Goal: Transaction & Acquisition: Purchase product/service

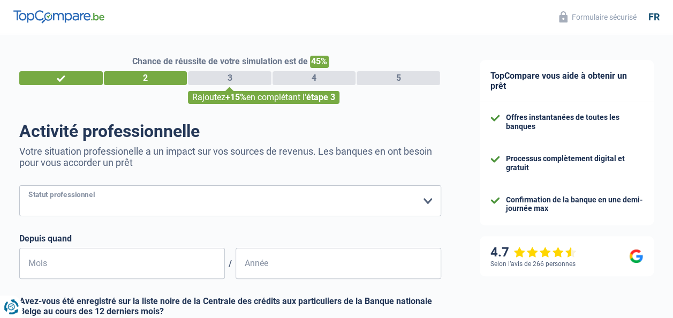
click at [427, 201] on select "Ouvrier Employé privé Employé public Invalide Indépendant Pensionné Chômeur Mut…" at bounding box center [230, 200] width 422 height 31
select select "retired"
click at [19, 186] on select "Ouvrier Employé privé Employé public Invalide Indépendant Pensionné Chômeur Mut…" at bounding box center [230, 200] width 422 height 31
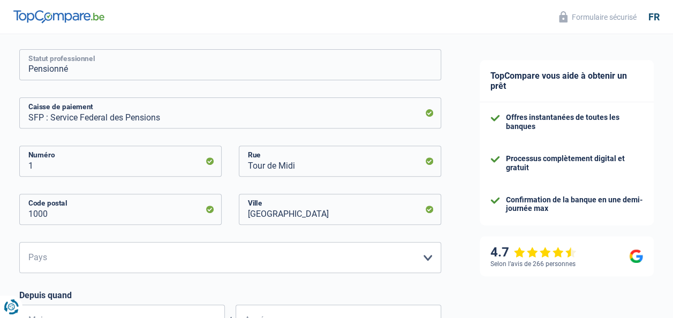
scroll to position [161, 0]
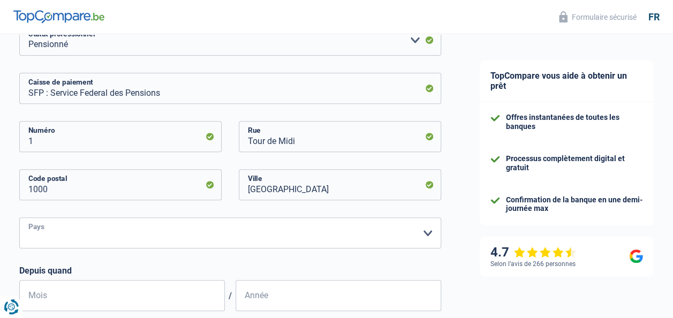
click at [427, 232] on select "Belgique Luxembourg Veuillez sélectionner une option" at bounding box center [230, 232] width 422 height 31
select select "BE"
click at [19, 219] on select "Belgique Luxembourg Veuillez sélectionner une option" at bounding box center [230, 232] width 422 height 31
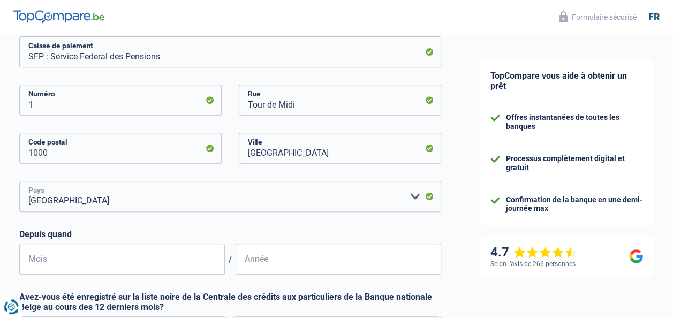
scroll to position [214, 0]
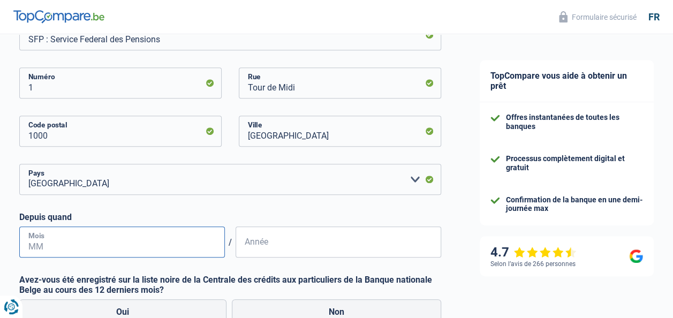
click at [78, 244] on input "Mois" at bounding box center [122, 242] width 206 height 31
click at [28, 247] on input "Mois" at bounding box center [122, 242] width 206 height 31
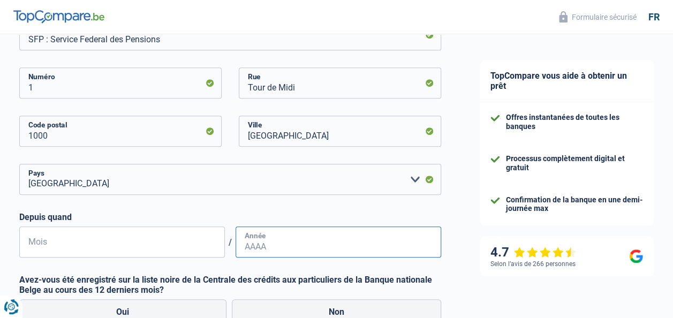
click at [269, 248] on input "Année" at bounding box center [339, 242] width 206 height 31
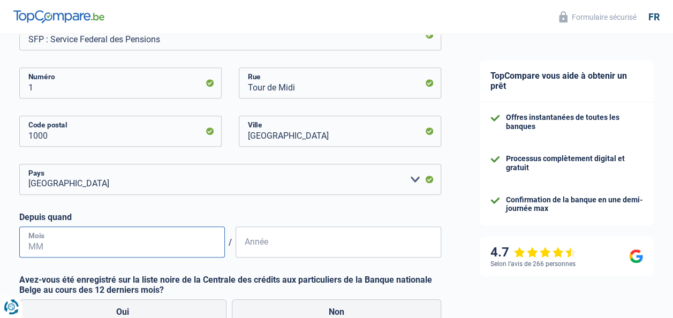
click at [27, 243] on input "Mois" at bounding box center [122, 242] width 206 height 31
type input "01"
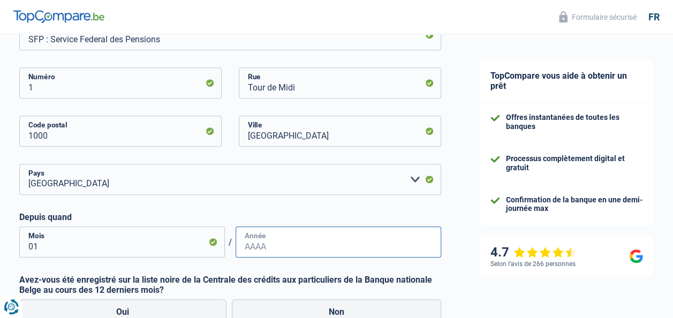
click at [243, 250] on input "Année" at bounding box center [339, 242] width 206 height 31
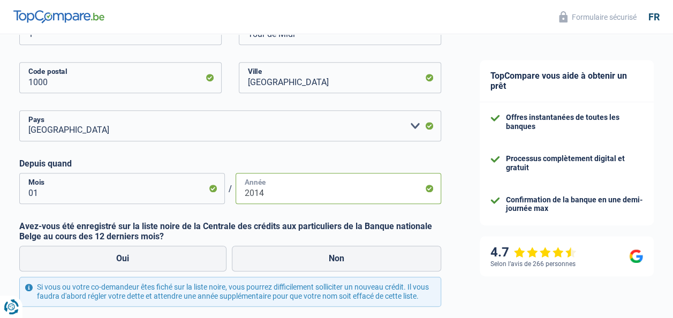
type input "2014"
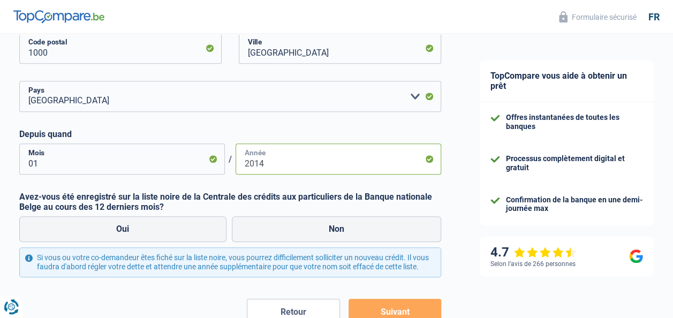
scroll to position [366, 0]
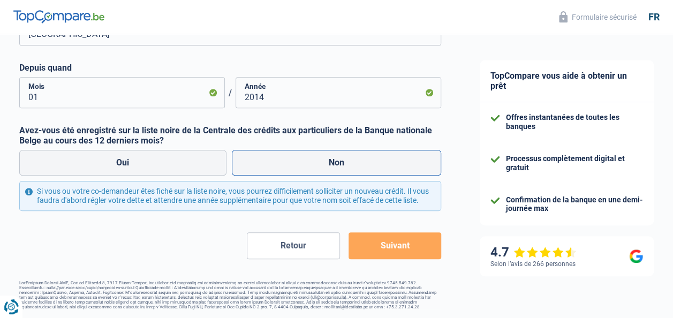
click at [265, 164] on label "Non" at bounding box center [337, 163] width 210 height 26
click at [265, 164] on input "Non" at bounding box center [337, 163] width 210 height 26
radio input "true"
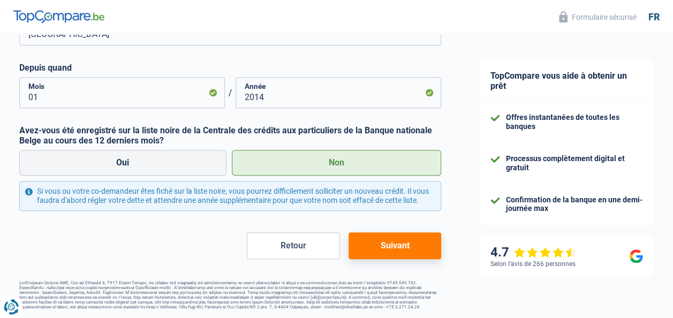
click at [383, 242] on button "Suivant" at bounding box center [395, 245] width 93 height 27
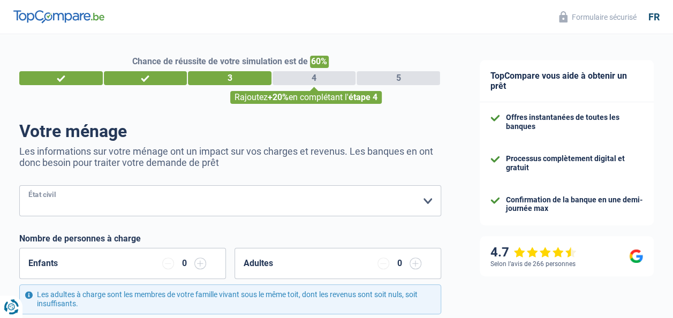
click at [427, 201] on select "Célibataire Marié(e) Cohabitant(e) légal(e) Divorcé(e) Veuf(ve) Séparé (de fait…" at bounding box center [230, 200] width 422 height 31
select select "single"
click at [19, 186] on select "Célibataire Marié(e) Cohabitant(e) légal(e) Divorcé(e) Veuf(ve) Séparé (de fait…" at bounding box center [230, 200] width 422 height 31
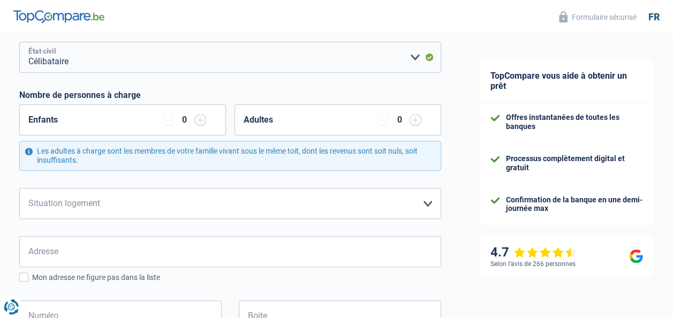
scroll to position [161, 0]
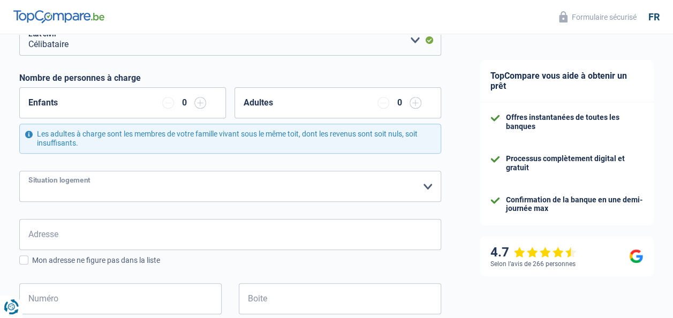
click at [425, 186] on select "Locataire Propriétaire avec prêt hypothécaire Propriétaire sans prêt hypothécai…" at bounding box center [230, 186] width 422 height 31
select select "ownerWithoutMortgage"
click at [19, 171] on select "Locataire Propriétaire avec prêt hypothécaire Propriétaire sans prêt hypothécai…" at bounding box center [230, 186] width 422 height 31
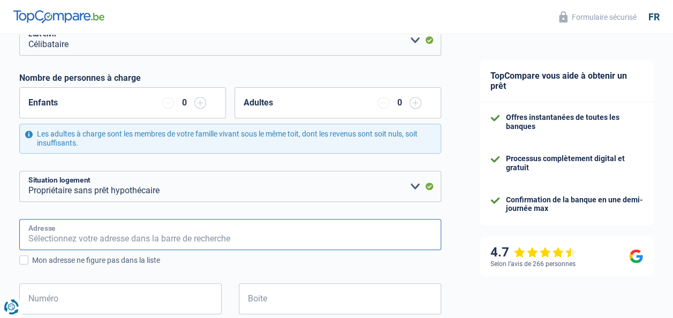
click at [74, 239] on input "Adresse" at bounding box center [230, 234] width 422 height 31
type input "Rue de SIRIEU, 302"
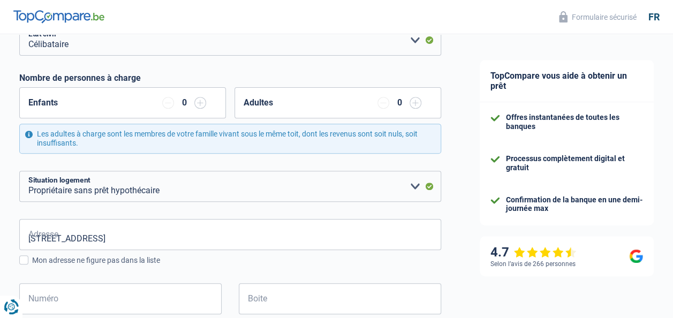
type input "Belgique"
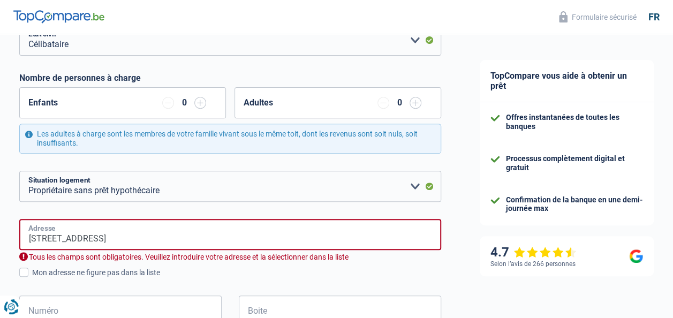
type input "Belgique"
click at [117, 240] on input "Rue de SIRIEU, 302" at bounding box center [230, 234] width 422 height 31
type input "Rue de Sirieu, 7061, Soignies, BE"
type input "302"
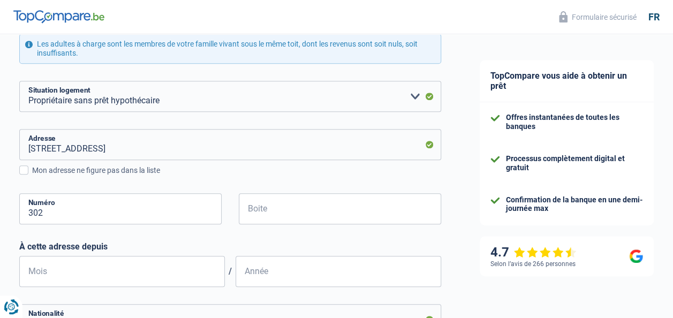
scroll to position [268, 0]
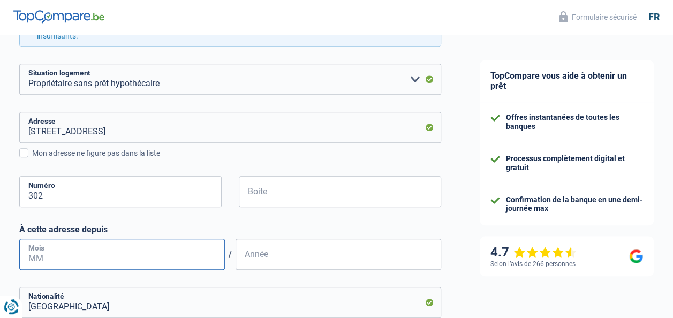
click at [41, 254] on input "Mois" at bounding box center [122, 254] width 206 height 31
type input "01"
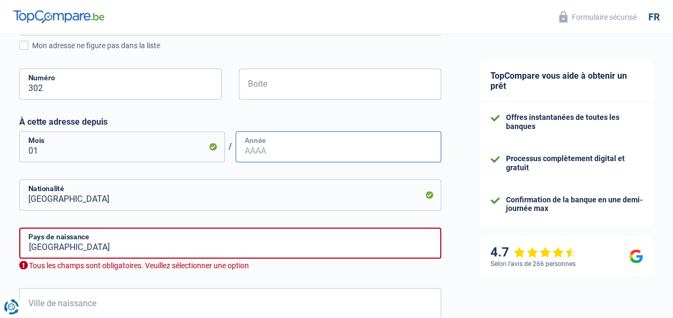
scroll to position [373, 0]
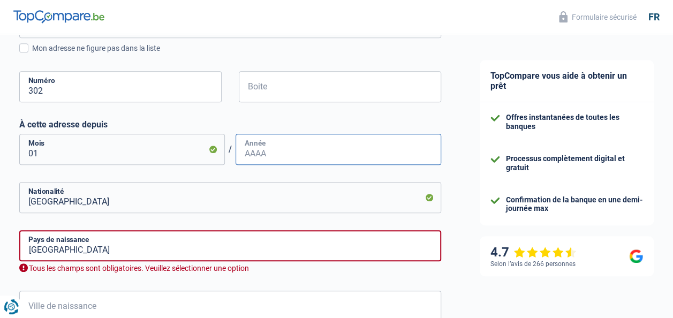
click at [244, 154] on input "Année" at bounding box center [339, 149] width 206 height 31
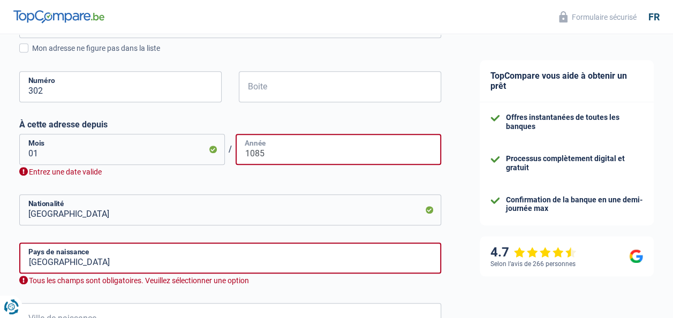
click at [251, 151] on input "1085" at bounding box center [339, 149] width 206 height 31
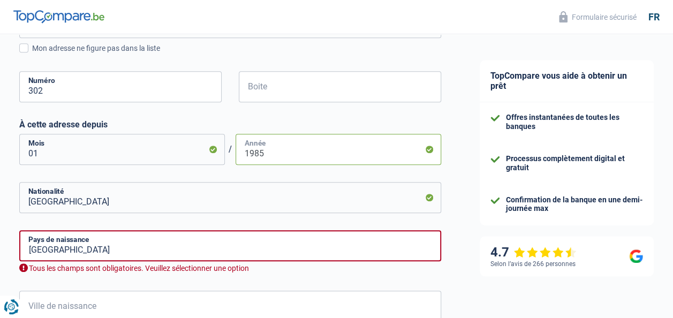
type input "1985"
click at [95, 251] on input "Belgique" at bounding box center [230, 245] width 422 height 31
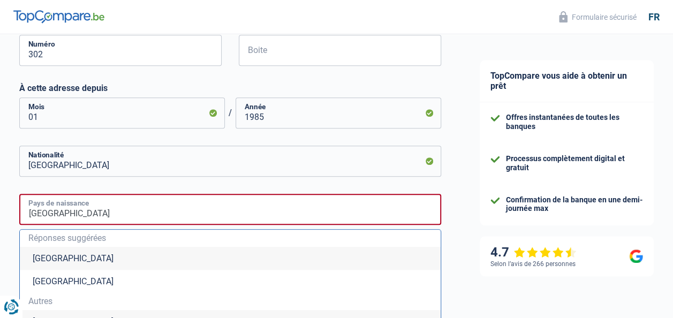
scroll to position [426, 0]
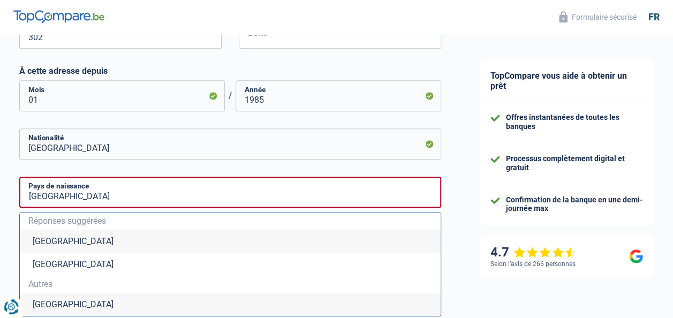
click at [94, 242] on li "Belgique" at bounding box center [230, 241] width 421 height 23
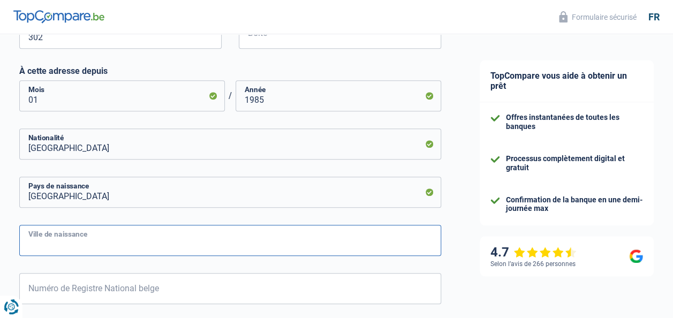
click at [31, 239] on input "Ville de naissance" at bounding box center [230, 240] width 422 height 31
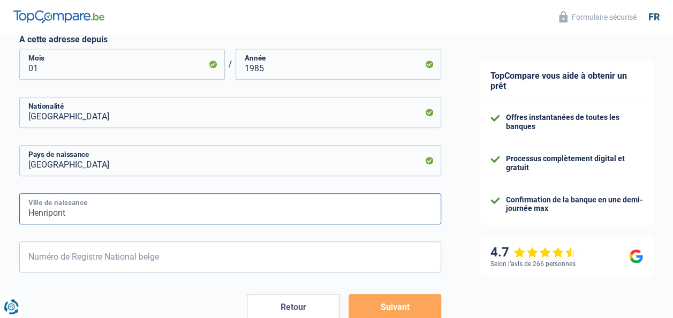
scroll to position [480, 0]
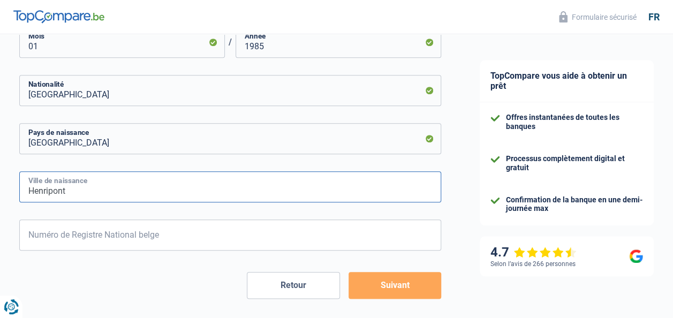
type input "Henripont"
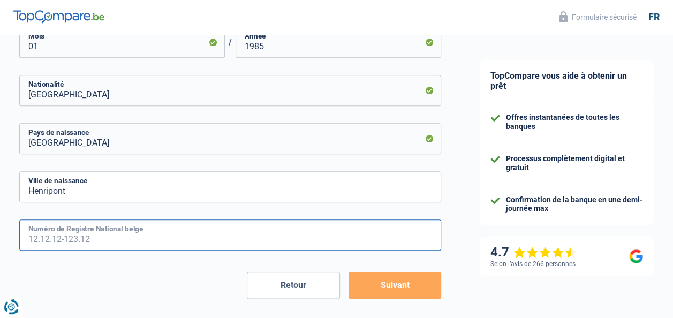
click at [186, 239] on input "Numéro de Registre National belge" at bounding box center [230, 235] width 422 height 31
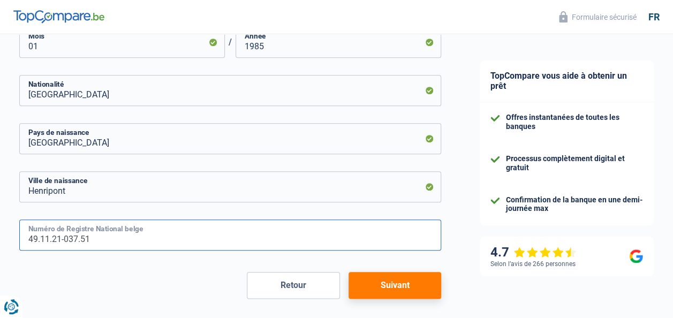
type input "49.11.21-037.51"
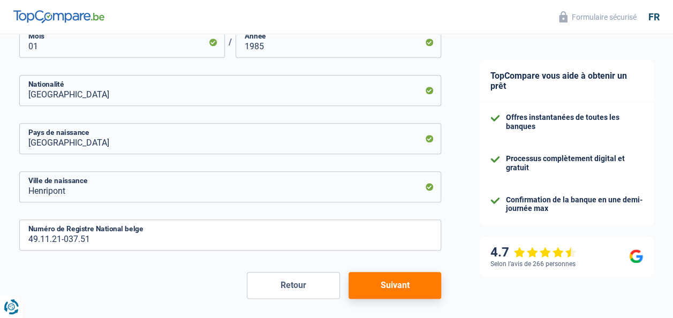
click at [408, 286] on button "Suivant" at bounding box center [395, 285] width 93 height 27
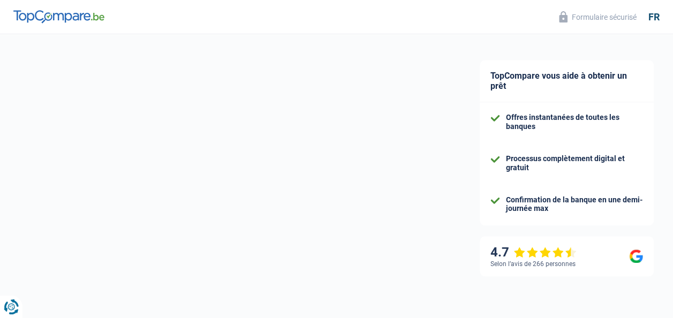
select select "pension"
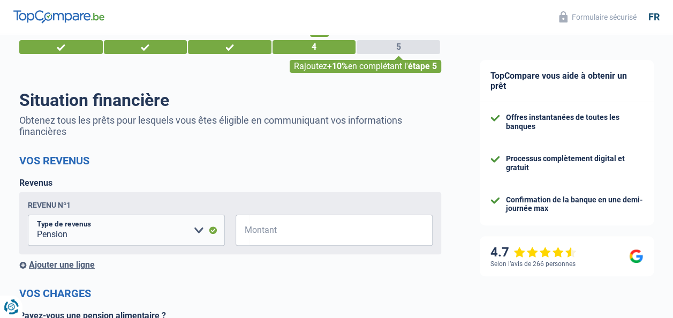
scroll to position [54, 0]
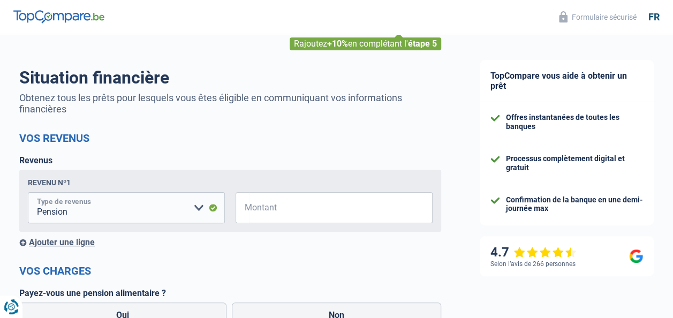
click at [200, 208] on select "Allocation d'handicap Allocations chômage Allocations familiales Chèques repas …" at bounding box center [126, 207] width 197 height 31
click at [405, 209] on input "Montant" at bounding box center [341, 207] width 184 height 31
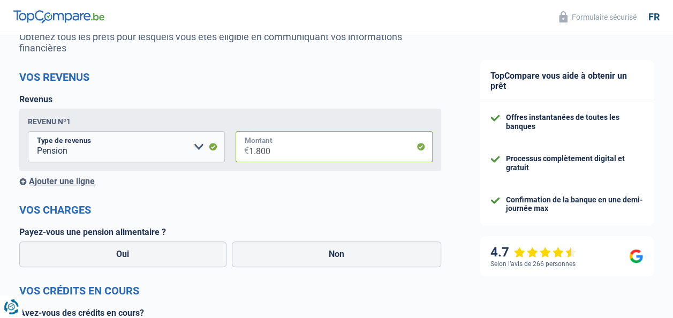
scroll to position [161, 0]
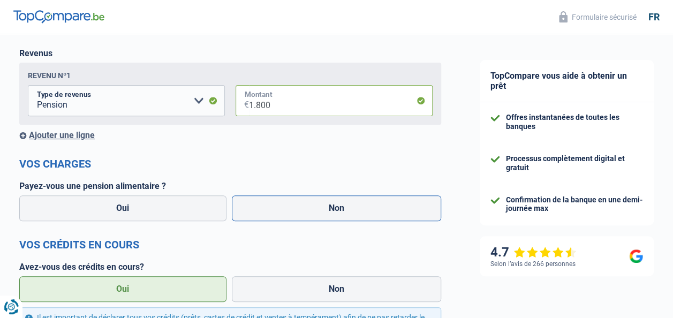
type input "1.800"
click at [304, 210] on label "Non" at bounding box center [337, 208] width 210 height 26
click at [304, 210] on input "Non" at bounding box center [337, 208] width 210 height 26
radio input "true"
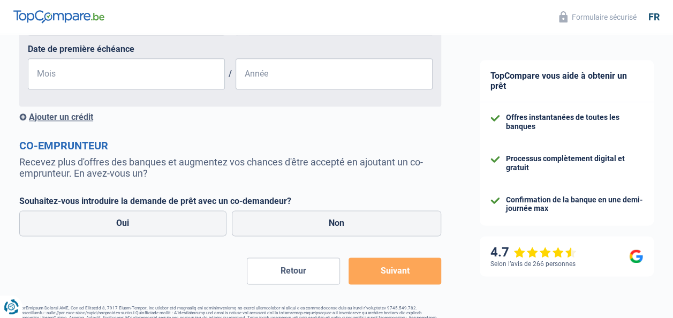
scroll to position [589, 0]
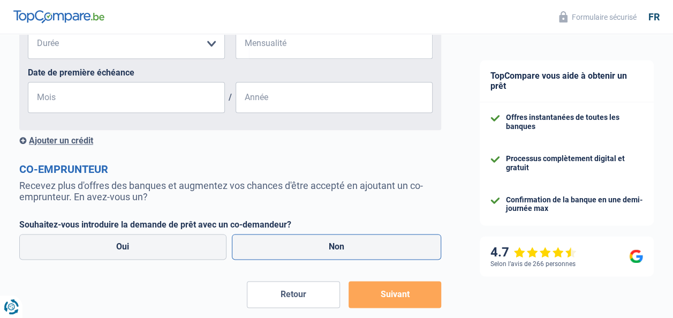
click at [286, 249] on label "Non" at bounding box center [337, 247] width 210 height 26
click at [286, 249] on input "Non" at bounding box center [337, 247] width 210 height 26
radio input "true"
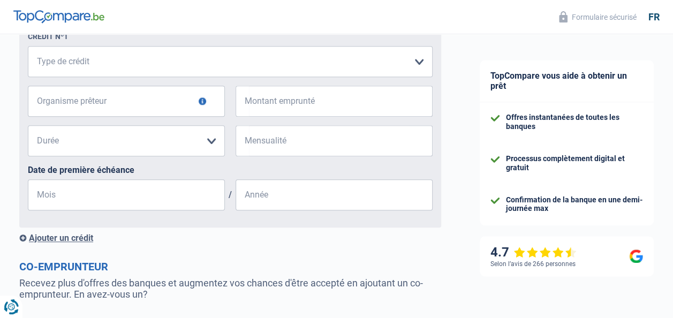
scroll to position [482, 0]
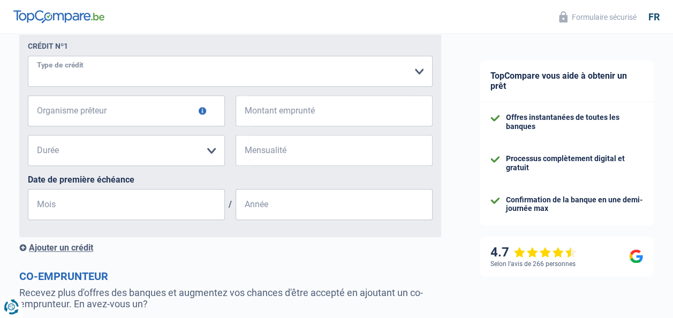
click at [420, 73] on select "Carte ou ouverture de crédit Prêt hypothécaire Vente à tempérament Prêt à tempé…" at bounding box center [230, 71] width 405 height 31
select select "personalLoan"
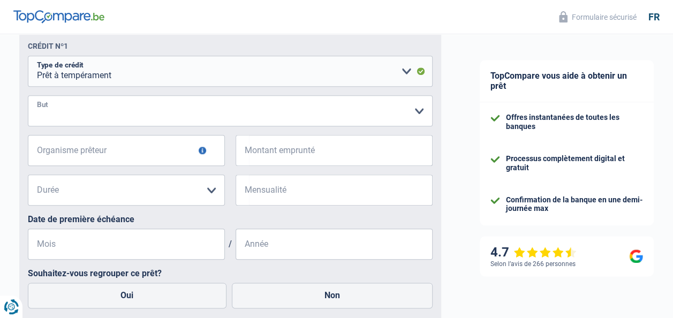
click at [421, 113] on select "Confort maison: meubles, textile, peinture, électroménager, outillage non-profe…" at bounding box center [230, 110] width 405 height 31
click at [417, 114] on select "Confort maison: meubles, textile, peinture, électroménager, outillage non-profe…" at bounding box center [230, 110] width 405 height 31
click at [203, 153] on button "button" at bounding box center [202, 150] width 7 height 7
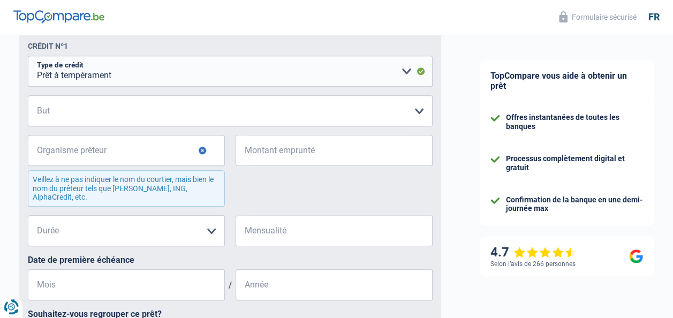
click at [203, 153] on button "button" at bounding box center [202, 150] width 7 height 7
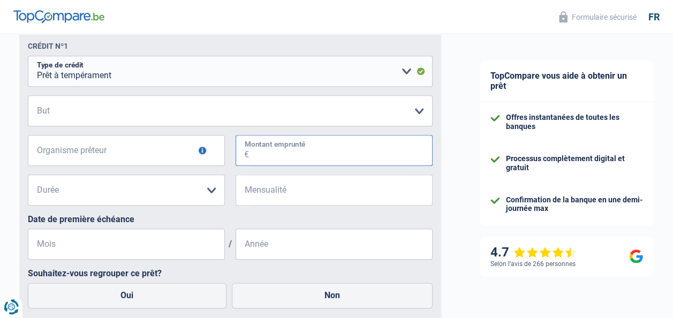
click at [356, 159] on input "Montant emprunté" at bounding box center [341, 150] width 184 height 31
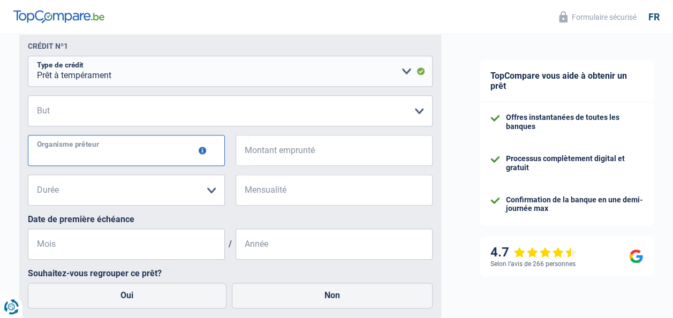
click at [202, 156] on input "Organisme prêteur" at bounding box center [126, 150] width 197 height 31
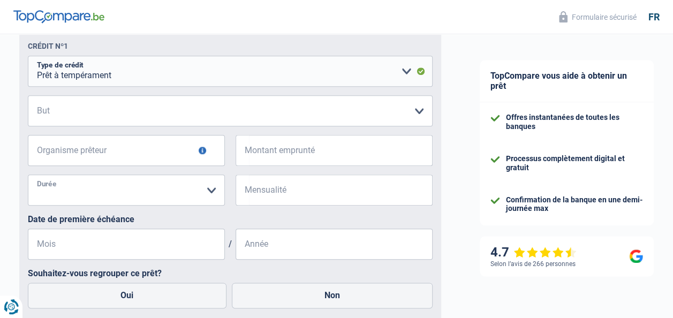
click at [210, 190] on select "12 mois 18 mois 24 mois Veuillez sélectionner une option" at bounding box center [126, 190] width 197 height 31
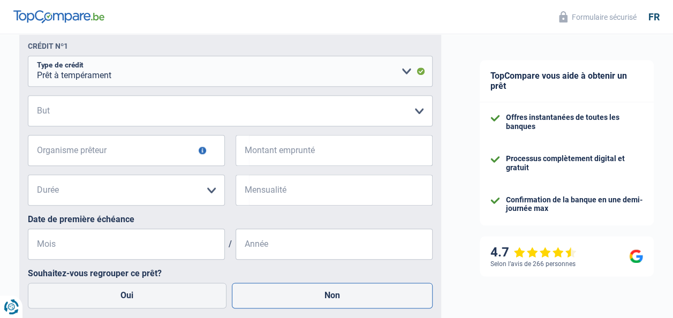
click at [290, 297] on label "Non" at bounding box center [332, 296] width 201 height 26
click at [290, 297] on input "Non" at bounding box center [332, 296] width 201 height 26
radio input "true"
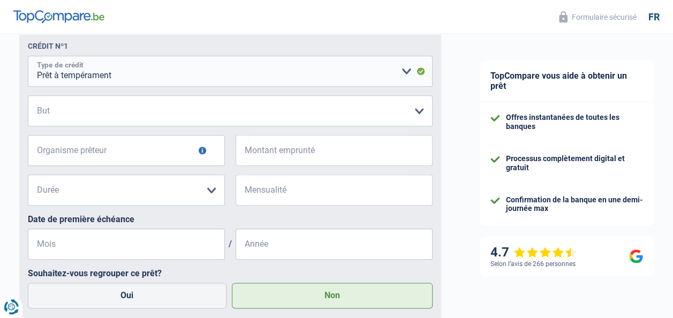
click at [405, 74] on select "Carte ou ouverture de crédit Prêt hypothécaire Vente à tempérament Prêt à tempé…" at bounding box center [230, 71] width 405 height 31
click at [407, 72] on select "Carte ou ouverture de crédit Prêt hypothécaire Vente à tempérament Prêt à tempé…" at bounding box center [230, 71] width 405 height 31
click at [424, 74] on select "Carte ou ouverture de crédit Prêt hypothécaire Vente à tempérament Prêt à tempé…" at bounding box center [230, 71] width 405 height 31
click at [28, 57] on select "Carte ou ouverture de crédit Prêt hypothécaire Vente à tempérament Prêt à tempé…" at bounding box center [230, 71] width 405 height 31
click at [420, 112] on select "Confort maison: meubles, textile, peinture, électroménager, outillage non-profe…" at bounding box center [230, 110] width 405 height 31
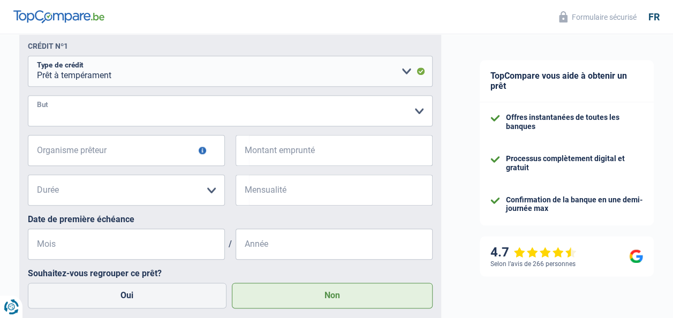
select select "loanRepayment"
click at [28, 97] on select "Confort maison: meubles, textile, peinture, électroménager, outillage non-profe…" at bounding box center [230, 110] width 405 height 31
click at [418, 72] on select "Carte ou ouverture de crédit Prêt hypothécaire Vente à tempérament Prêt à tempé…" at bounding box center [230, 71] width 405 height 31
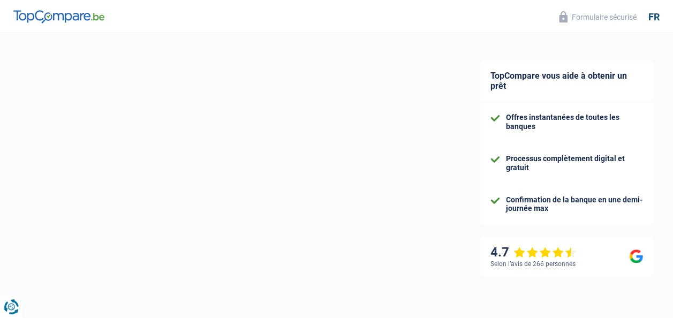
select select "single"
select select "ownerWithoutMortgage"
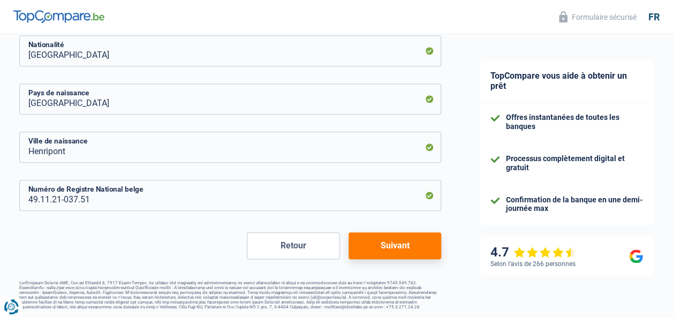
scroll to position [521, 0]
click at [413, 247] on button "Suivant" at bounding box center [395, 245] width 93 height 27
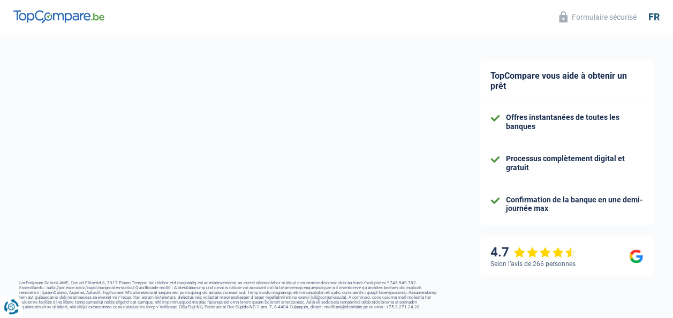
select select "pension"
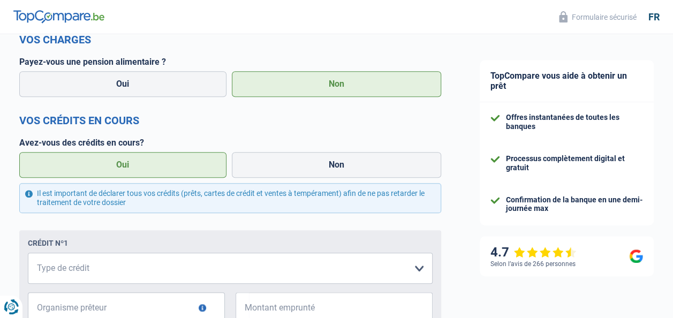
scroll to position [321, 0]
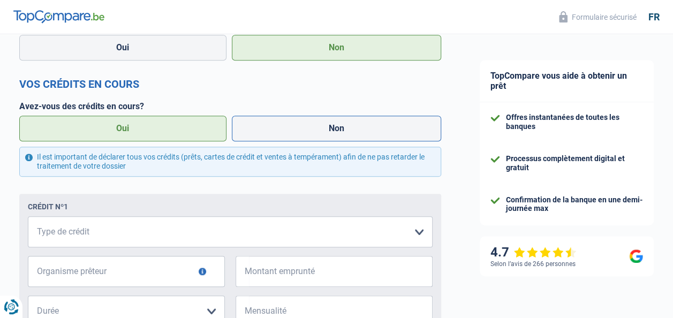
click at [275, 131] on label "Non" at bounding box center [337, 129] width 210 height 26
click at [275, 131] on input "Non" at bounding box center [337, 129] width 210 height 26
radio input "true"
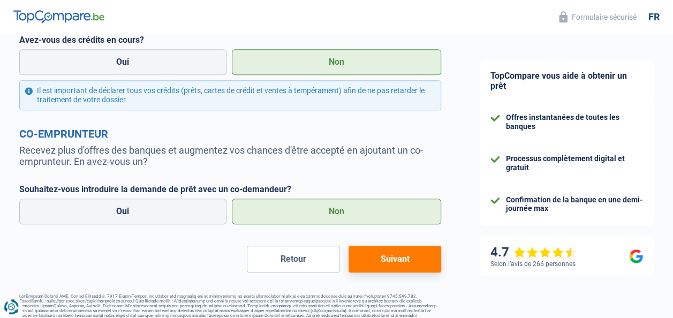
scroll to position [405, 0]
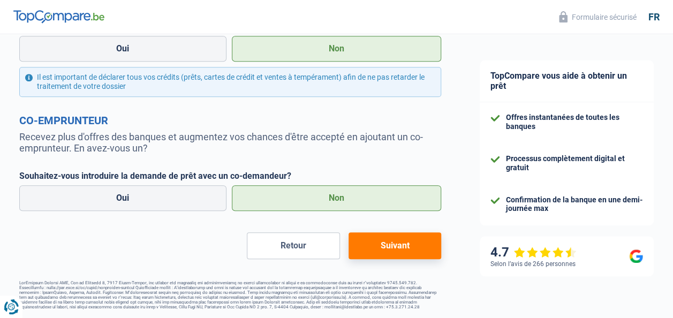
click at [372, 246] on button "Suivant" at bounding box center [395, 245] width 93 height 27
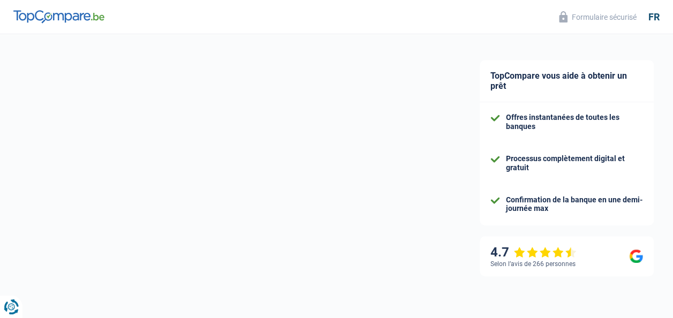
select select "60"
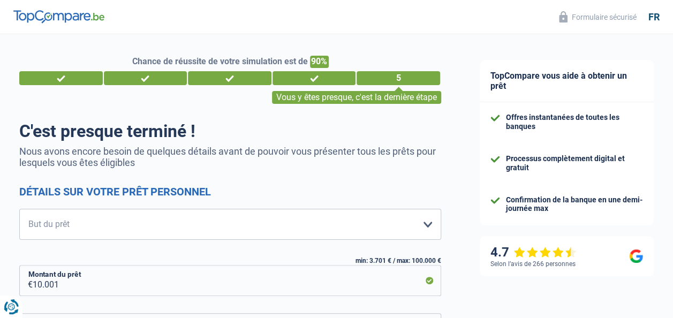
scroll to position [54, 0]
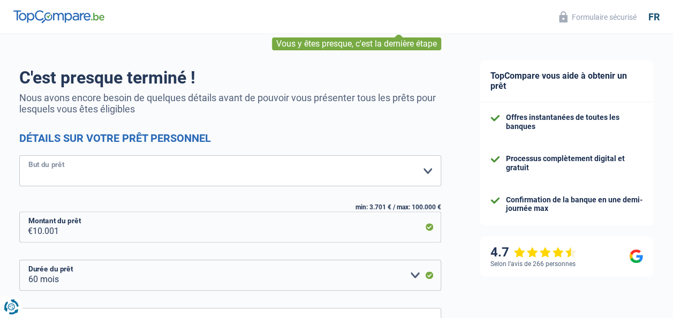
click at [430, 174] on select "Confort maison: meubles, textile, peinture, électroménager, outillage non-profe…" at bounding box center [230, 170] width 422 height 31
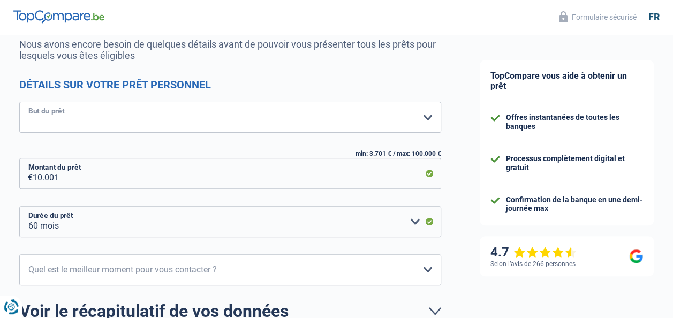
scroll to position [161, 0]
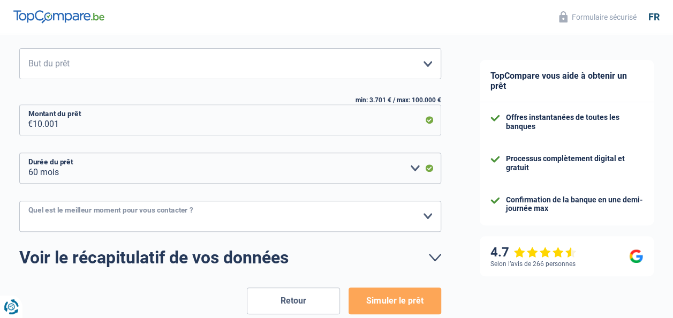
click at [430, 219] on select "10h-12h 12h-14h 14h-16h 16h-18h Veuillez sélectionner une option" at bounding box center [230, 216] width 422 height 31
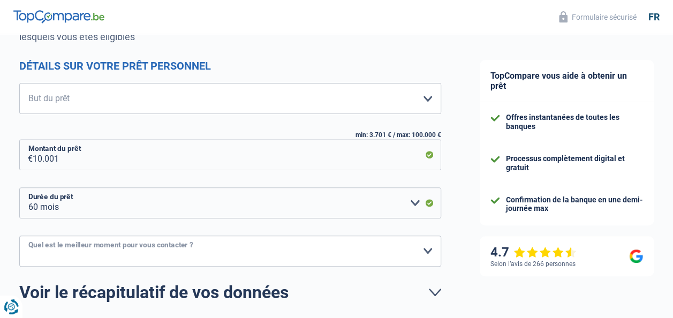
scroll to position [110, 0]
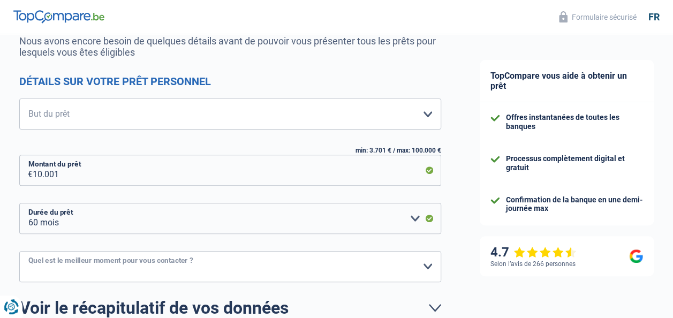
click at [427, 265] on select "10h-12h 12h-14h 14h-16h 16h-18h Veuillez sélectionner une option" at bounding box center [230, 266] width 422 height 31
drag, startPoint x: 32, startPoint y: 174, endPoint x: 64, endPoint y: 179, distance: 33.1
click at [65, 181] on div "10.001 € Montant du prêt" at bounding box center [230, 170] width 422 height 31
click at [33, 174] on input "10.001" at bounding box center [237, 170] width 409 height 31
type input "1"
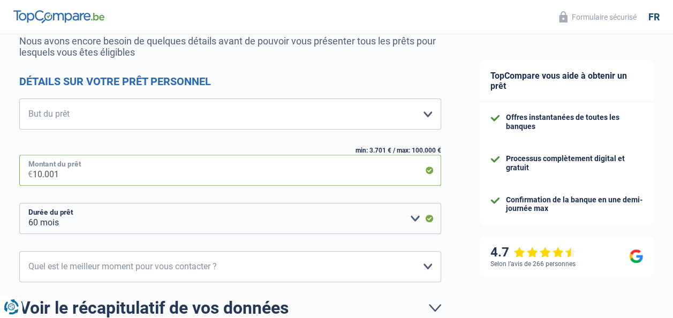
select select "24"
type input "7.000"
select select "42"
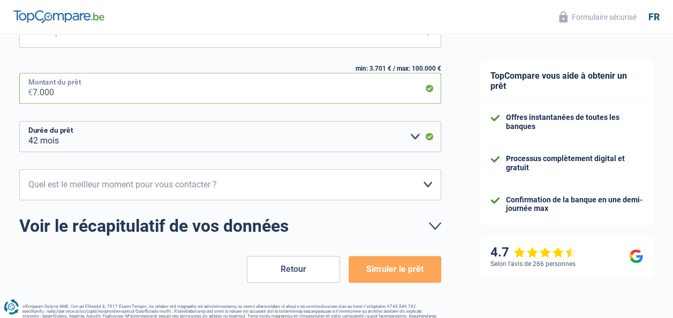
scroll to position [214, 0]
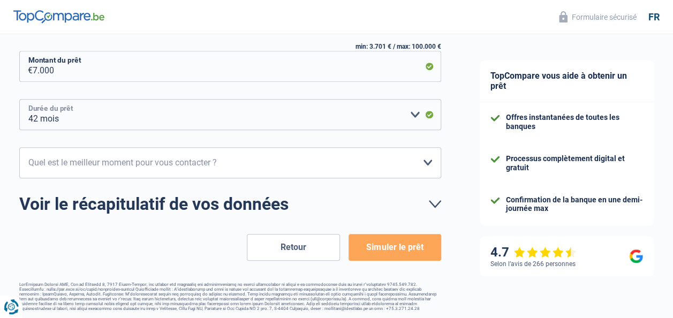
click at [417, 115] on select "12 mois 18 mois 24 mois 30 mois 36 mois 42 mois Veuillez sélectionner une option" at bounding box center [230, 114] width 422 height 31
click at [19, 100] on select "12 mois 18 mois 24 mois 30 mois 36 mois 42 mois Veuillez sélectionner une option" at bounding box center [230, 114] width 422 height 31
click at [31, 71] on span "€" at bounding box center [25, 66] width 13 height 31
click at [33, 70] on input "7.000" at bounding box center [237, 66] width 409 height 31
type input "10"
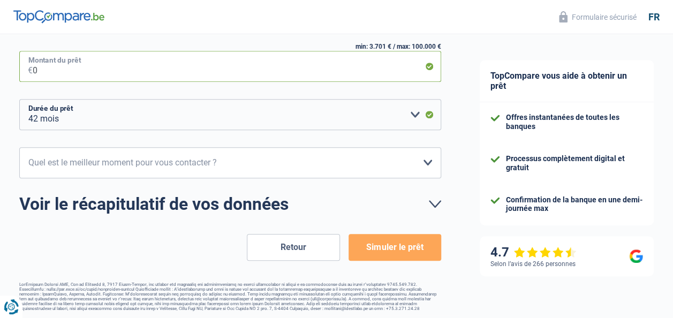
select select "24"
click at [417, 117] on select "12 mois 18 mois 24 mois Veuillez sélectionner une option" at bounding box center [230, 114] width 422 height 31
drag, startPoint x: 29, startPoint y: 72, endPoint x: 107, endPoint y: 85, distance: 79.2
click at [107, 85] on div "Confort maison: meubles, textile, peinture, électroménager, outillage non-profe…" at bounding box center [230, 62] width 422 height 135
drag, startPoint x: 107, startPoint y: 85, endPoint x: 65, endPoint y: 74, distance: 43.6
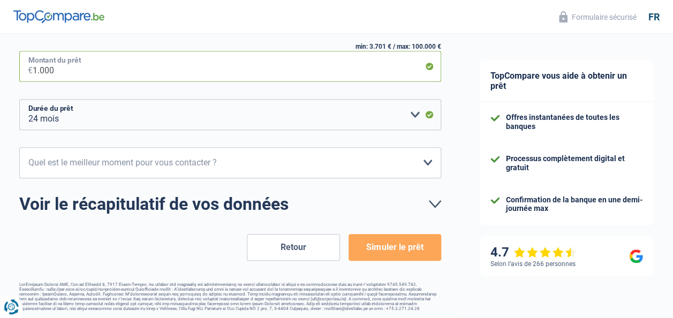
click at [65, 74] on input "1.000" at bounding box center [237, 66] width 409 height 31
drag, startPoint x: 32, startPoint y: 71, endPoint x: 72, endPoint y: 77, distance: 40.1
click at [72, 77] on input "1.000" at bounding box center [237, 66] width 409 height 31
click at [54, 71] on input "1.000" at bounding box center [237, 66] width 409 height 31
type input "10.000"
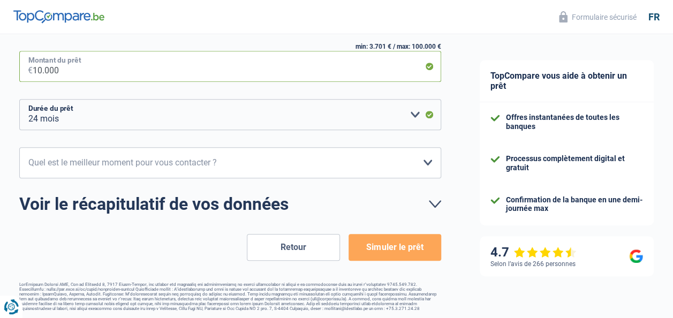
select select "48"
type input "10.000"
click at [413, 116] on select "12 mois 18 mois 24 mois 30 mois 36 mois 42 mois 48 mois Veuillez sélectionner u…" at bounding box center [230, 114] width 422 height 31
click at [394, 248] on button "Simuler le prêt" at bounding box center [395, 247] width 93 height 27
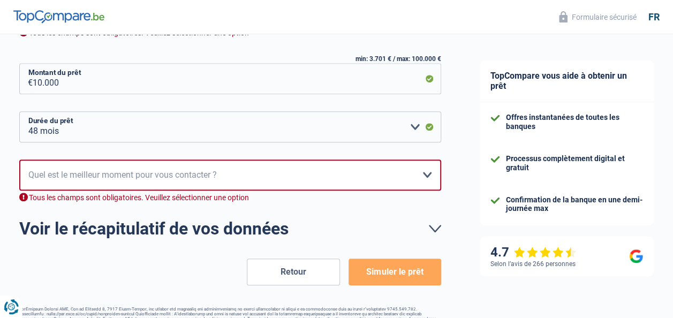
scroll to position [174, 0]
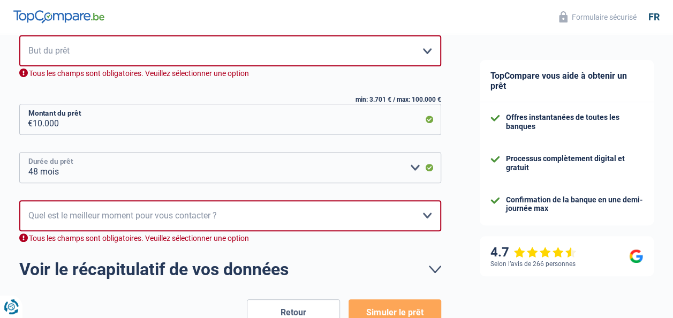
click at [29, 172] on select "12 mois 18 mois 24 mois 30 mois 36 mois 42 mois 48 mois Veuillez sélectionner u…" at bounding box center [230, 167] width 422 height 31
click at [30, 172] on select "12 mois 18 mois 24 mois 30 mois 36 mois 42 mois 48 mois Veuillez sélectionner u…" at bounding box center [230, 167] width 422 height 31
click at [27, 172] on select "12 mois 18 mois 24 mois 30 mois 36 mois 42 mois 48 mois Veuillez sélectionner u…" at bounding box center [230, 167] width 422 height 31
click at [32, 170] on select "12 mois 18 mois 24 mois 30 mois 36 mois 42 mois 48 mois Veuillez sélectionner u…" at bounding box center [230, 167] width 422 height 31
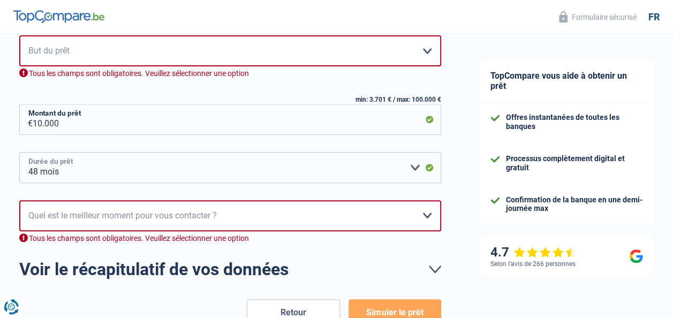
click at [33, 169] on select "12 mois 18 mois 24 mois 30 mois 36 mois 42 mois 48 mois Veuillez sélectionner u…" at bounding box center [230, 167] width 422 height 31
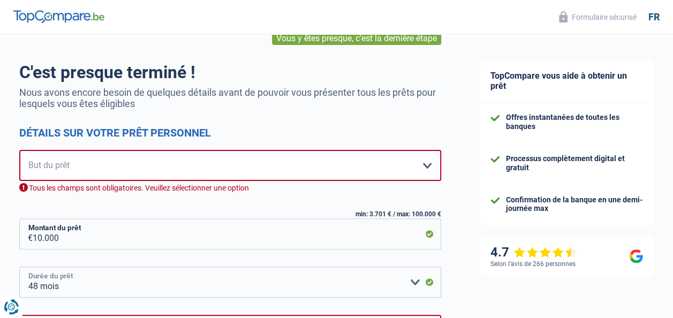
scroll to position [0, 0]
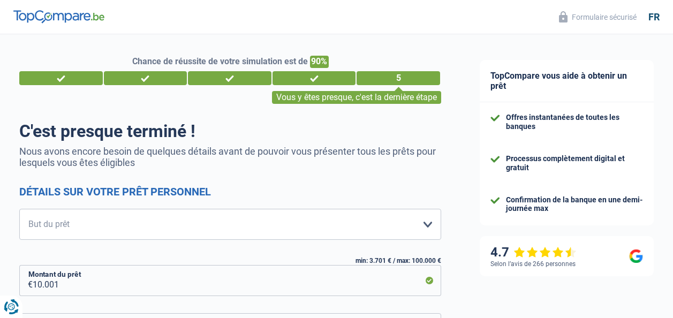
select select "60"
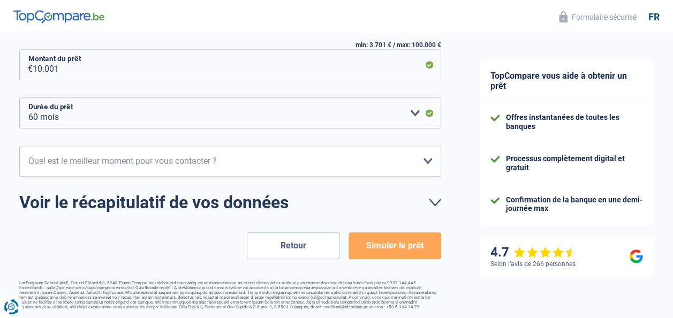
scroll to position [217, 0]
click at [386, 242] on button "Simuler le prêt" at bounding box center [395, 245] width 93 height 27
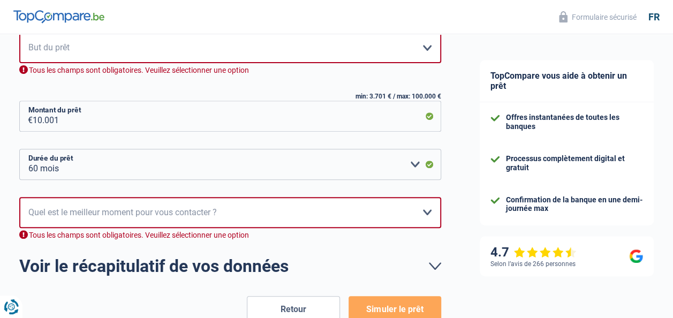
scroll to position [174, 0]
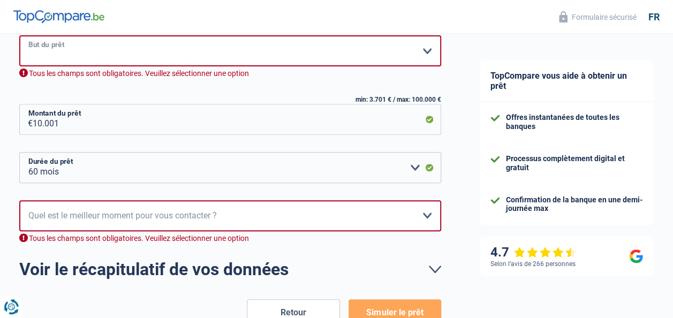
click at [426, 52] on select "Confort maison: meubles, textile, peinture, électroménager, outillage non-profe…" at bounding box center [230, 50] width 422 height 31
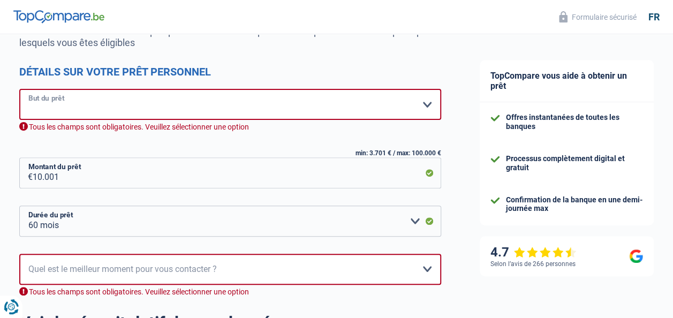
scroll to position [120, 0]
click at [430, 105] on select "Confort maison: meubles, textile, peinture, électroménager, outillage non-profe…" at bounding box center [230, 104] width 422 height 31
select select "household"
click at [19, 90] on select "Confort maison: meubles, textile, peinture, électroménager, outillage non-profe…" at bounding box center [230, 104] width 422 height 31
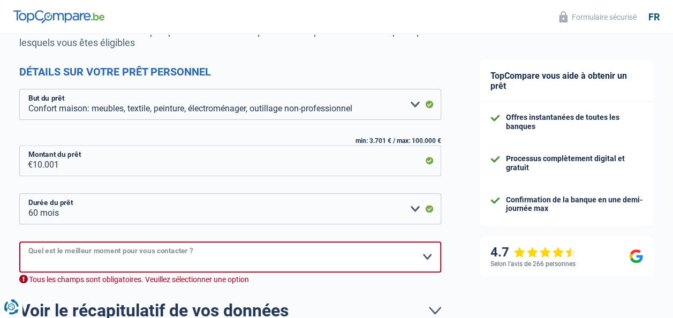
click at [28, 255] on select "10h-12h 12h-14h 14h-16h 16h-18h Veuillez sélectionner une option" at bounding box center [230, 257] width 422 height 31
select select "16-18"
click at [19, 242] on select "10h-12h 12h-14h 14h-16h 16h-18h Veuillez sélectionner une option" at bounding box center [230, 257] width 422 height 31
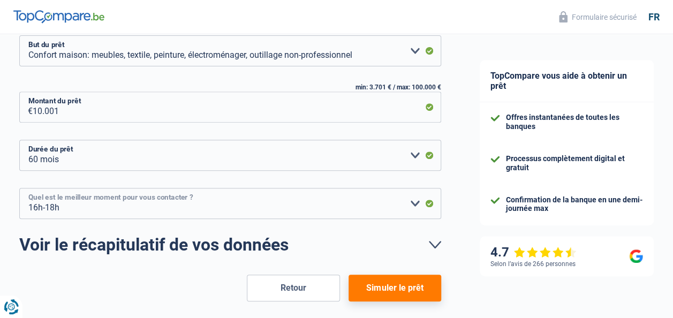
scroll to position [217, 0]
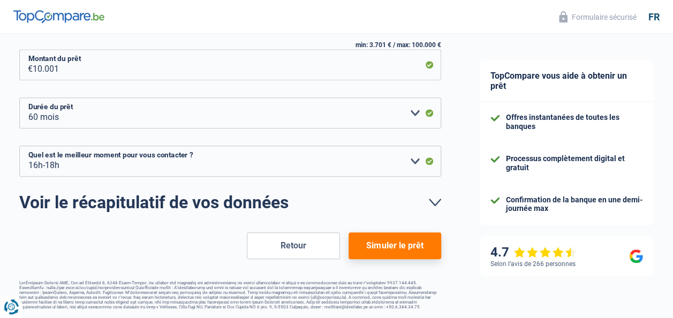
click at [387, 247] on button "Simuler le prêt" at bounding box center [395, 245] width 93 height 27
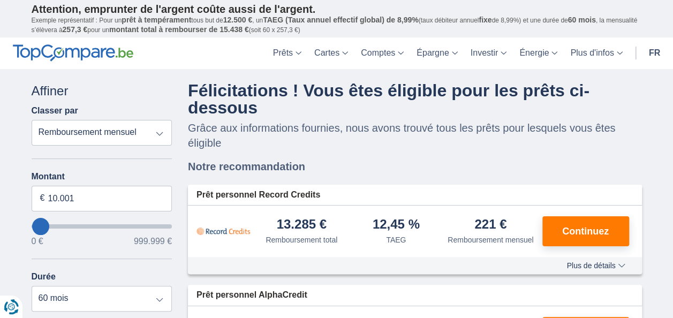
click at [161, 132] on select "Remboursement total TAEG Remboursement mensuel" at bounding box center [102, 133] width 141 height 26
click at [148, 106] on div "Classer par Remboursement total TAEG Remboursement mensuel" at bounding box center [102, 126] width 141 height 40
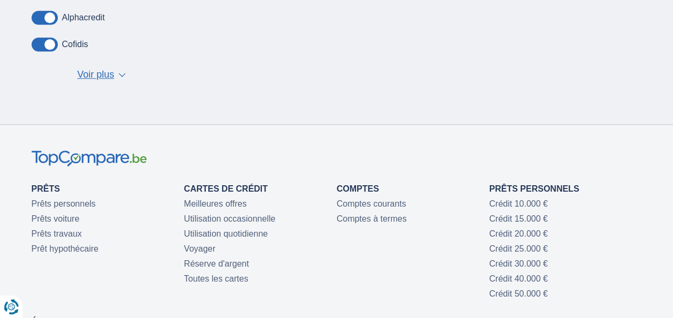
scroll to position [428, 0]
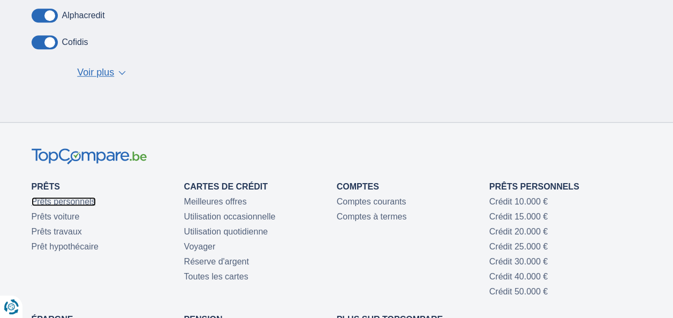
click at [64, 203] on link "Prêts personnels" at bounding box center [64, 201] width 64 height 9
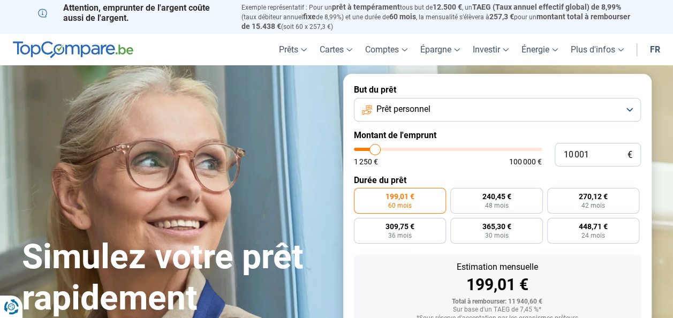
click at [421, 202] on label "199,01 € 60 mois" at bounding box center [400, 201] width 93 height 26
click at [361, 195] on input "199,01 € 60 mois" at bounding box center [357, 191] width 7 height 7
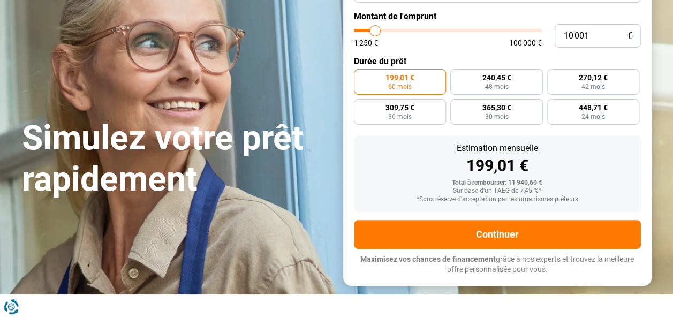
scroll to position [161, 0]
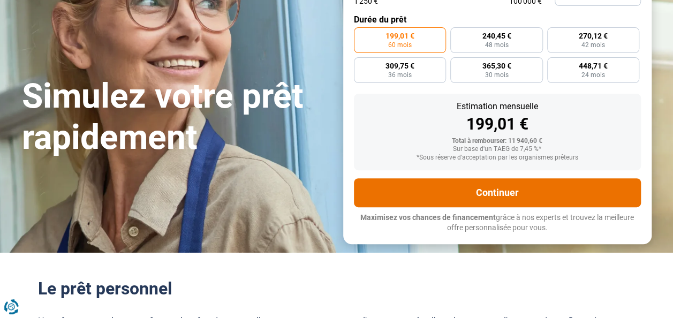
click at [439, 193] on button "Continuer" at bounding box center [497, 192] width 287 height 29
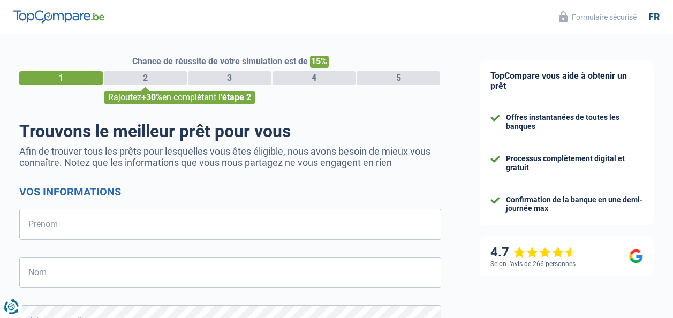
select select "32"
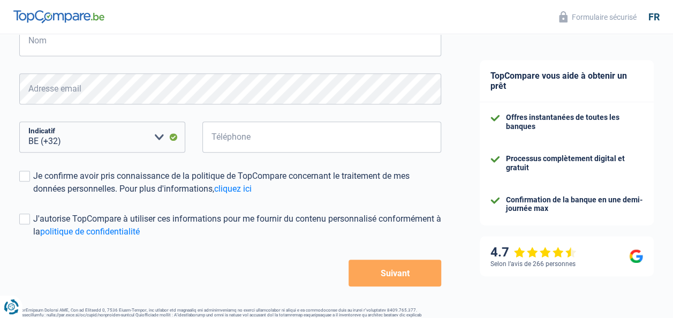
scroll to position [261, 0]
